Goal: Information Seeking & Learning: Find specific fact

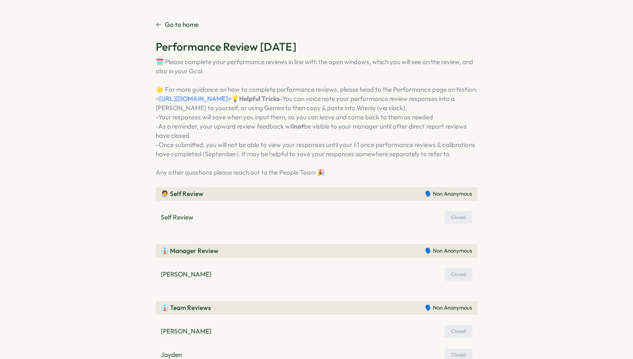
click at [183, 23] on p "Go to home" at bounding box center [182, 24] width 34 height 9
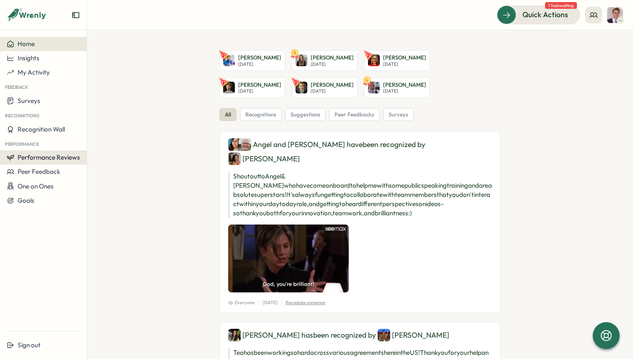
click at [58, 157] on span "Performance Reviews" at bounding box center [49, 157] width 62 height 8
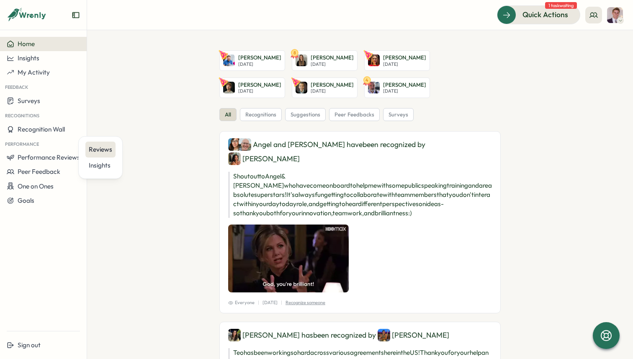
click at [94, 152] on div "Reviews" at bounding box center [100, 149] width 23 height 9
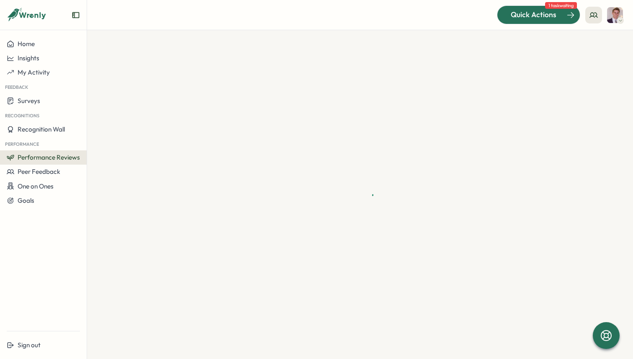
click at [548, 20] on span "Quick Actions" at bounding box center [534, 14] width 46 height 11
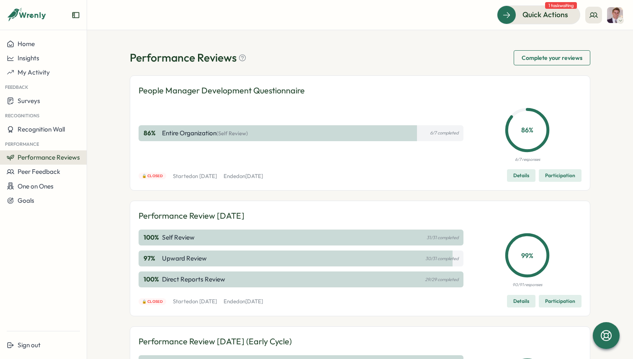
click at [560, 56] on span "Complete your reviews" at bounding box center [552, 58] width 61 height 14
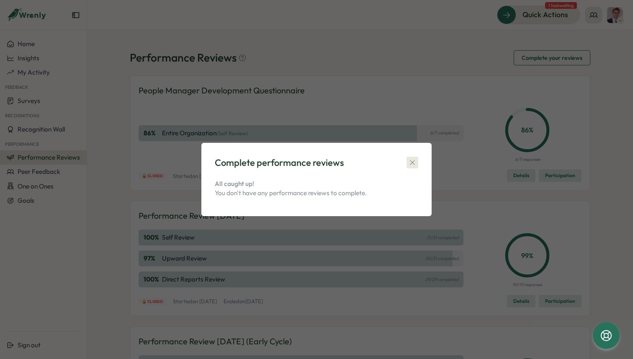
click at [412, 162] on icon "button" at bounding box center [412, 162] width 8 height 8
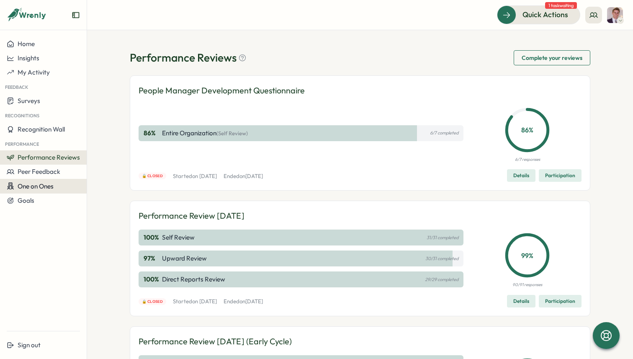
click at [36, 184] on span "One on Ones" at bounding box center [36, 186] width 36 height 8
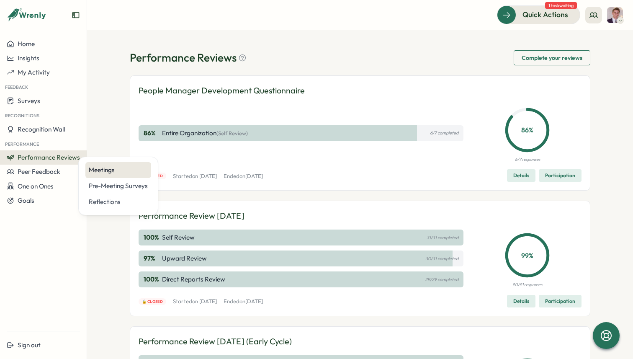
click at [114, 164] on div "Meetings" at bounding box center [118, 170] width 66 height 16
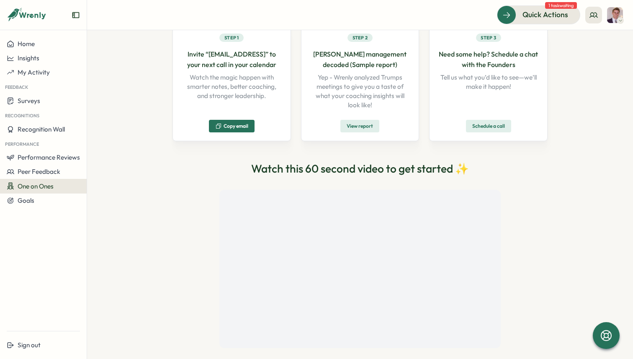
scroll to position [113, 0]
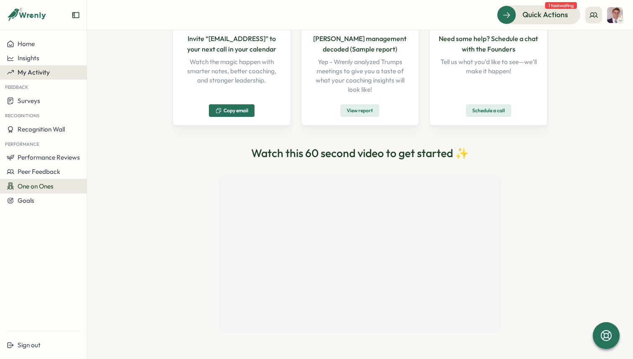
click at [38, 67] on button "My Activity" at bounding box center [43, 72] width 87 height 14
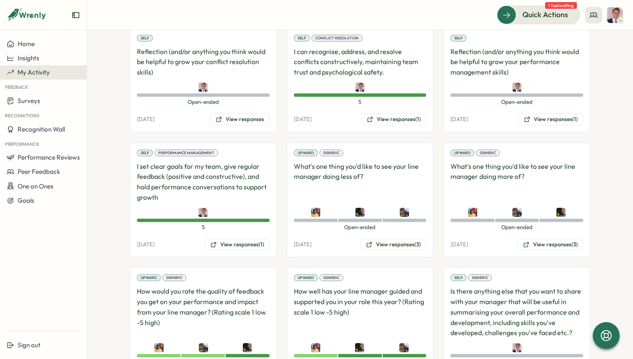
scroll to position [867, 0]
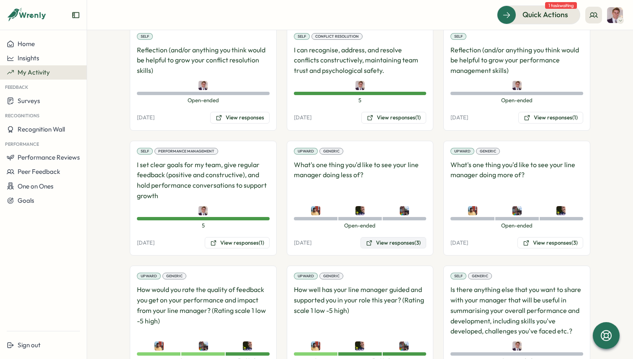
click at [387, 240] on button "View responses (3)" at bounding box center [394, 243] width 66 height 12
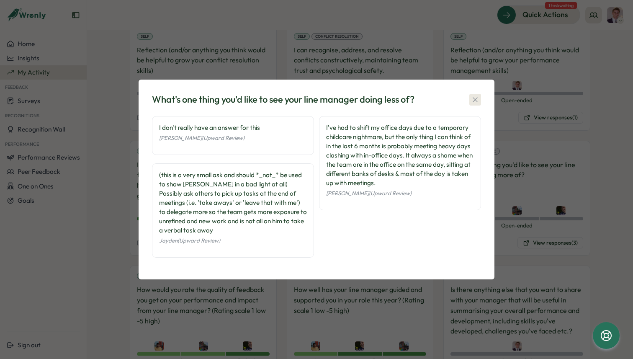
click at [478, 99] on icon "button" at bounding box center [475, 99] width 8 height 8
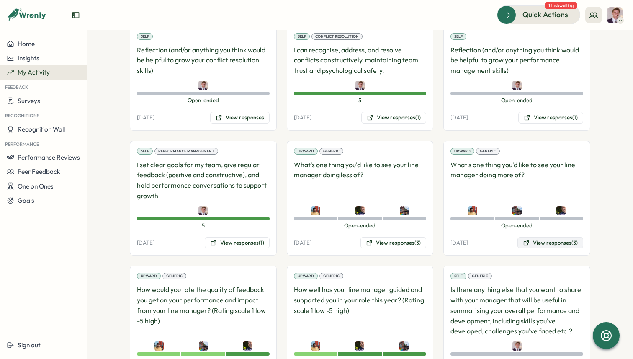
click at [539, 240] on button "View responses (3)" at bounding box center [551, 243] width 66 height 12
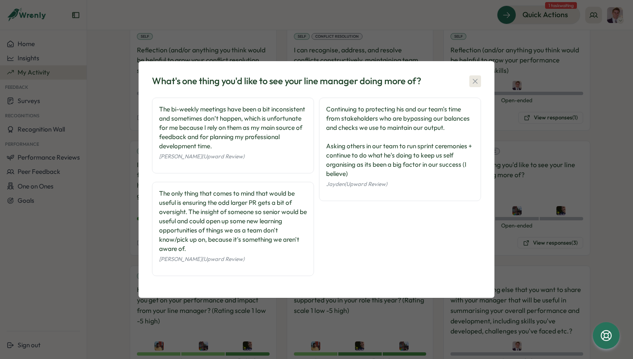
click at [475, 80] on icon "button" at bounding box center [475, 81] width 5 height 5
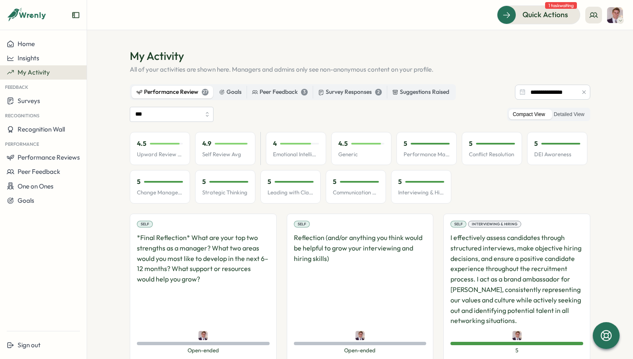
scroll to position [0, 0]
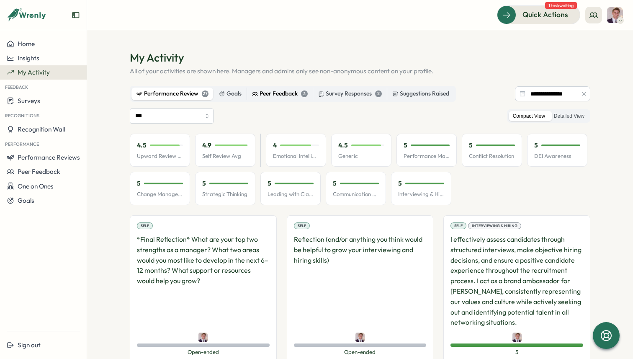
click at [277, 94] on div "Peer Feedback 3" at bounding box center [280, 93] width 56 height 9
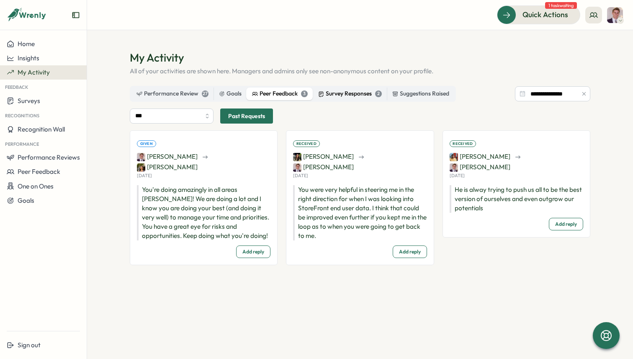
click at [336, 90] on div "Survey Responses 2" at bounding box center [350, 93] width 64 height 9
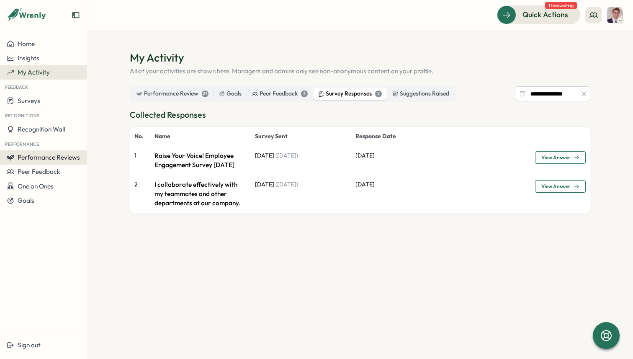
click at [54, 157] on span "Performance Reviews" at bounding box center [49, 157] width 62 height 8
click at [105, 160] on div "Insights" at bounding box center [100, 165] width 30 height 16
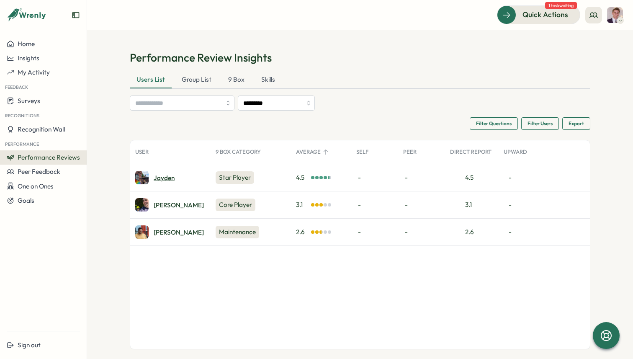
click at [160, 176] on div "Jayden" at bounding box center [164, 178] width 21 height 6
click at [162, 203] on div "Anthony I." at bounding box center [179, 205] width 50 height 6
click at [160, 231] on div "Reza S." at bounding box center [179, 232] width 50 height 6
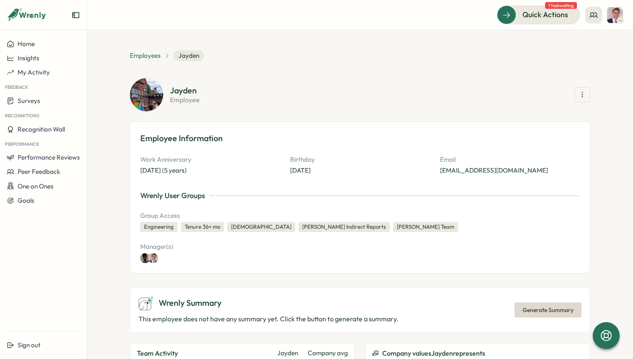
click at [147, 57] on span "Employees" at bounding box center [145, 55] width 31 height 9
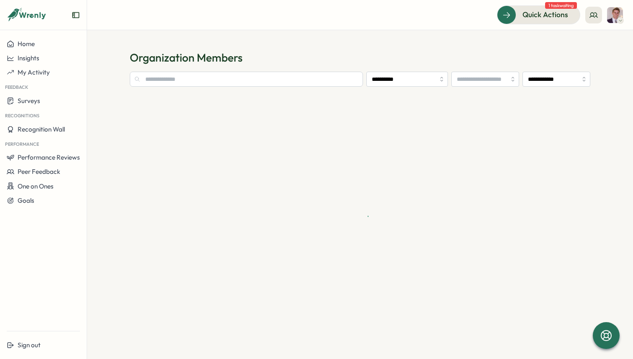
type input "**********"
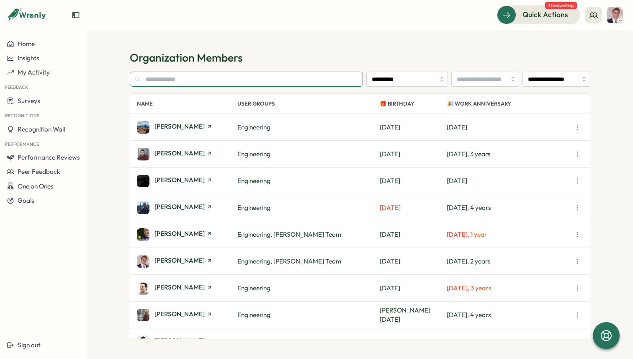
click at [280, 83] on input "text" at bounding box center [246, 79] width 233 height 15
type input "*"
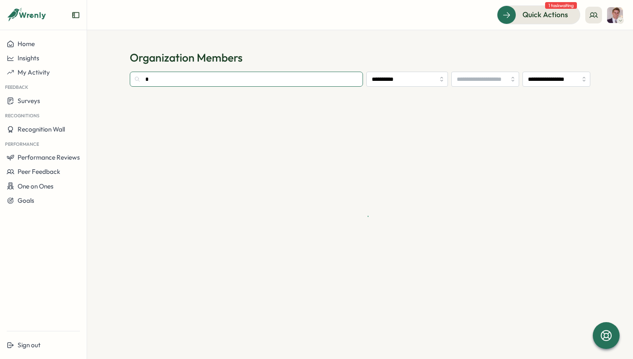
type input "**"
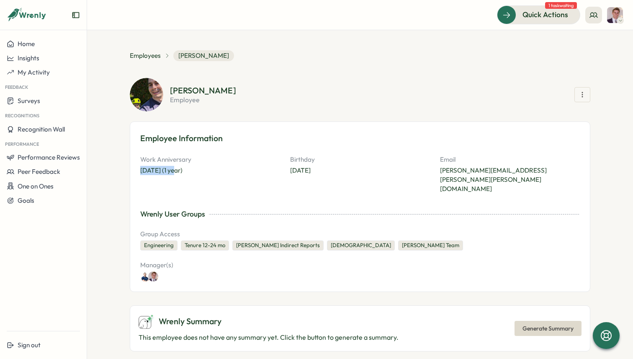
drag, startPoint x: 176, startPoint y: 170, endPoint x: 136, endPoint y: 171, distance: 40.2
click at [136, 171] on div "Employee Information Work Anniversary Sep 02, 2024 (1 year) Birthday Jul 14 Ema…" at bounding box center [360, 206] width 461 height 170
copy div "Sep 02, 2024"
drag, startPoint x: 307, startPoint y: 171, endPoint x: 288, endPoint y: 171, distance: 18.4
click at [290, 171] on p "Jul 14" at bounding box center [360, 170] width 140 height 9
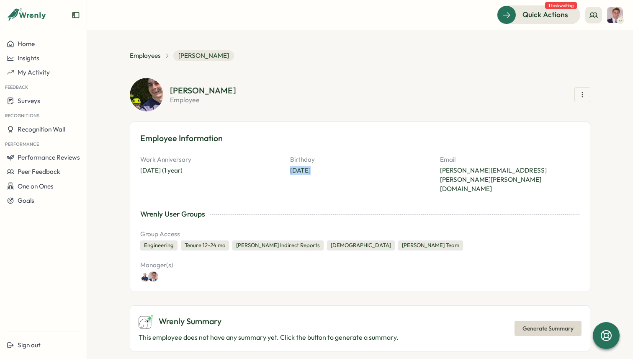
copy p "Jul 14"
